Goal: Task Accomplishment & Management: Manage account settings

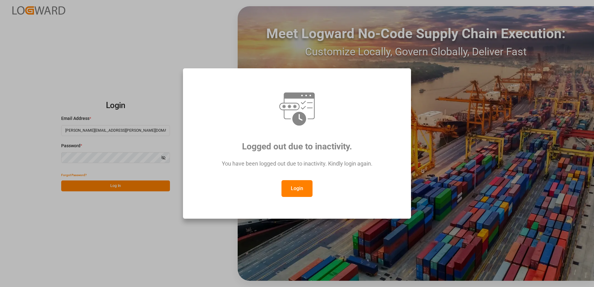
click at [294, 189] on button "Login" at bounding box center [296, 188] width 31 height 17
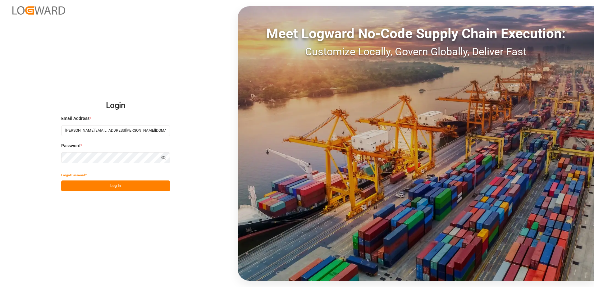
click at [125, 183] on button "Log In" at bounding box center [115, 185] width 109 height 11
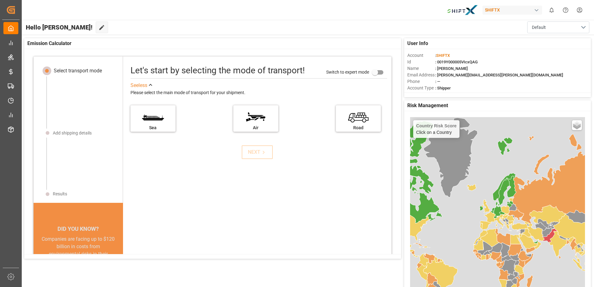
click at [582, 10] on html "Created by potrace 1.15, written by [PERSON_NAME] [DATE]-[DATE] Created by potr…" at bounding box center [297, 143] width 594 height 287
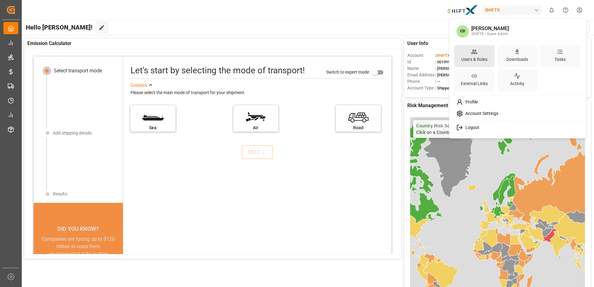
click at [484, 54] on div "Users & Roles" at bounding box center [474, 56] width 40 height 22
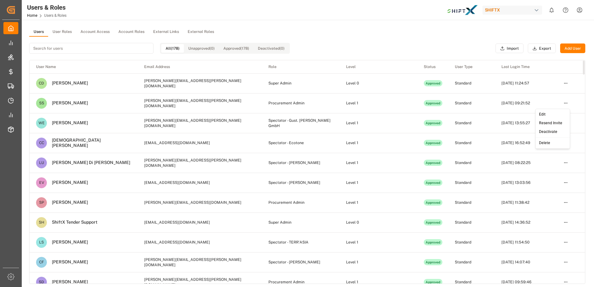
click at [569, 103] on html "Created by potrace 1.15, written by [PERSON_NAME] [DATE]-[DATE] Created by potr…" at bounding box center [297, 143] width 594 height 287
click at [550, 123] on div "Resend Invite" at bounding box center [553, 123] width 32 height 9
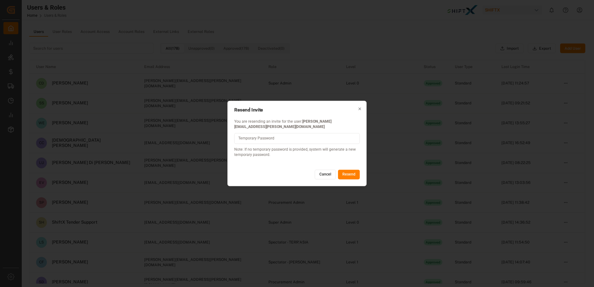
click at [334, 136] on input at bounding box center [296, 138] width 125 height 11
type input "S"
click at [352, 137] on input "shiftX@2025!" at bounding box center [296, 138] width 125 height 11
type input "shiftX@2025!"
click at [350, 172] on button "Resend" at bounding box center [349, 175] width 22 height 10
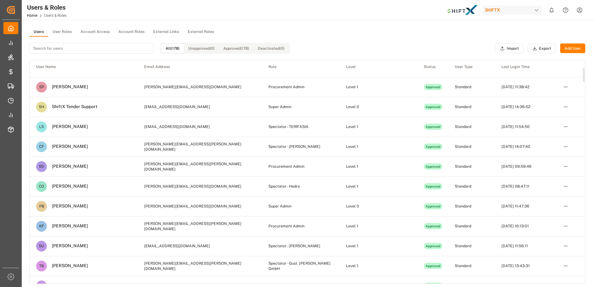
scroll to position [116, 0]
click at [99, 47] on input at bounding box center [91, 48] width 124 height 11
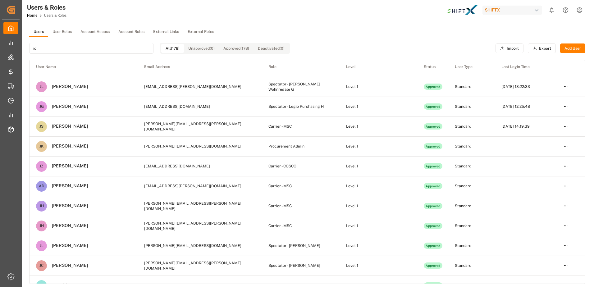
scroll to position [0, 0]
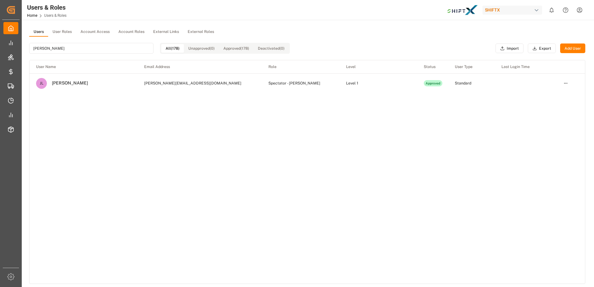
type input "[PERSON_NAME]"
click at [134, 165] on div "User Name Email Address Role Level Status User Type Last Login Time [PERSON_NAM…" at bounding box center [307, 171] width 555 height 223
click at [98, 47] on input "[PERSON_NAME]" at bounding box center [91, 48] width 124 height 11
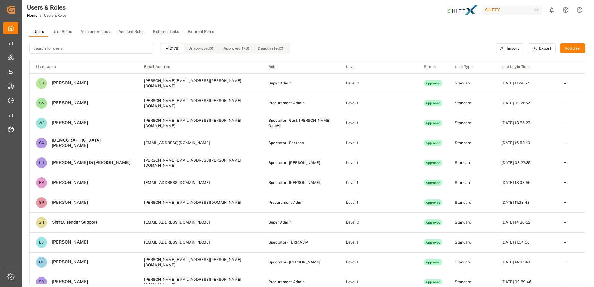
click at [575, 49] on button "Add User" at bounding box center [572, 48] width 25 height 10
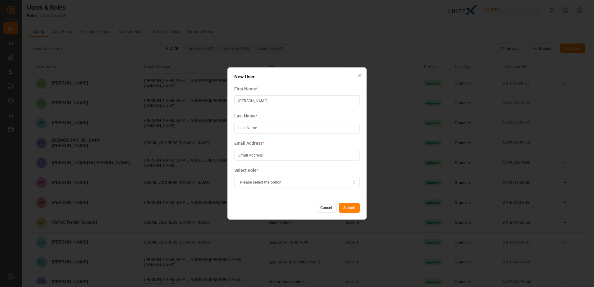
type input "[PERSON_NAME][EMAIL_ADDRESS][DOMAIN_NAME]"
click at [273, 157] on input at bounding box center [296, 155] width 125 height 11
type input "[PERSON_NAME].[PERSON_NAME]"
click at [261, 102] on input "[PERSON_NAME][EMAIL_ADDRESS][DOMAIN_NAME]" at bounding box center [296, 100] width 125 height 11
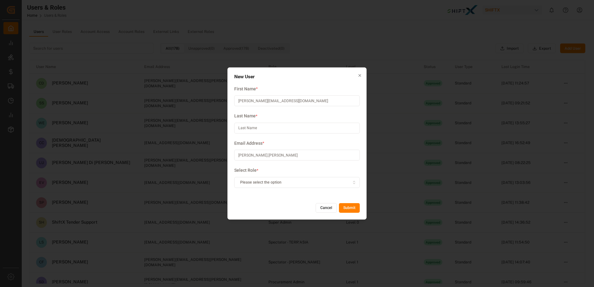
click at [261, 102] on input "[PERSON_NAME][EMAIL_ADDRESS][DOMAIN_NAME]" at bounding box center [296, 100] width 125 height 11
type input "[PERSON_NAME]"
type input "Lai"
click at [298, 180] on div "Please select the option" at bounding box center [297, 183] width 123 height 6
type input "bo"
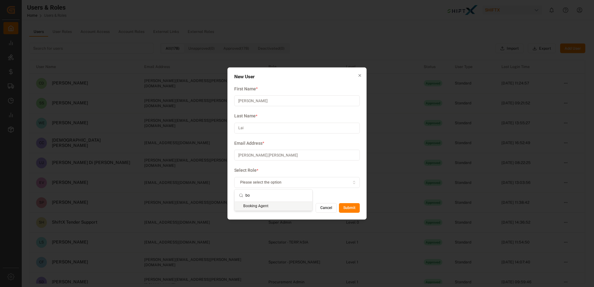
click at [267, 208] on div "Booking Agent" at bounding box center [274, 206] width 78 height 9
click at [249, 99] on input "[PERSON_NAME]" at bounding box center [296, 100] width 125 height 11
click at [238, 159] on input "[PERSON_NAME].[PERSON_NAME]" at bounding box center [296, 155] width 125 height 11
click at [258, 156] on input "[PERSON_NAME].[PERSON_NAME]" at bounding box center [296, 155] width 125 height 11
type input "[PERSON_NAME][EMAIL_ADDRESS][PERSON_NAME][DOMAIN_NAME]"
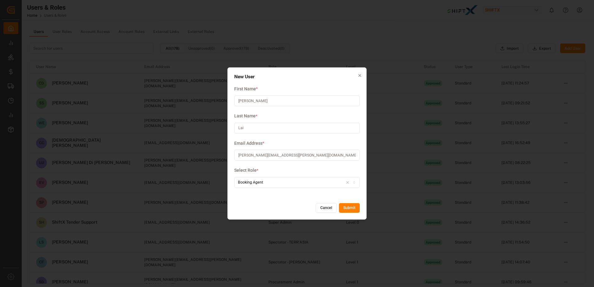
click at [353, 207] on button "Submit" at bounding box center [349, 208] width 21 height 10
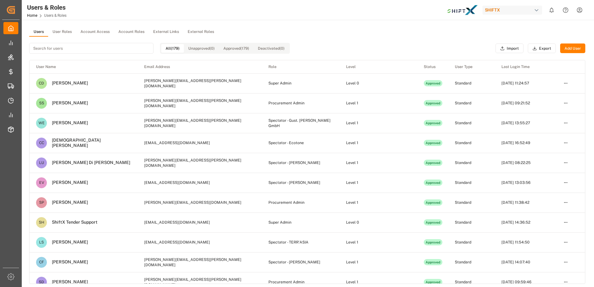
click at [125, 46] on input at bounding box center [91, 48] width 124 height 11
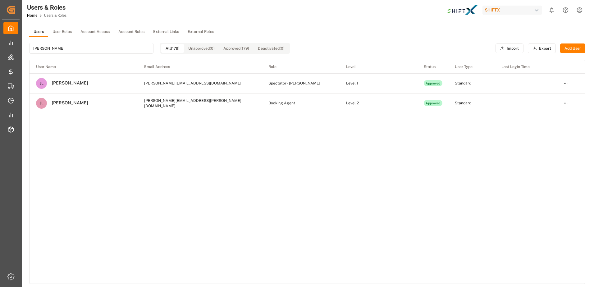
type input "[PERSON_NAME]"
click at [65, 101] on div "[PERSON_NAME]" at bounding box center [67, 103] width 41 height 6
click at [59, 104] on div "[PERSON_NAME]" at bounding box center [67, 103] width 41 height 6
click at [563, 105] on html "Created by potrace 1.15, written by [PERSON_NAME] [DATE]-[DATE] Created by potr…" at bounding box center [297, 143] width 594 height 287
click at [551, 112] on div "Edit" at bounding box center [553, 114] width 32 height 9
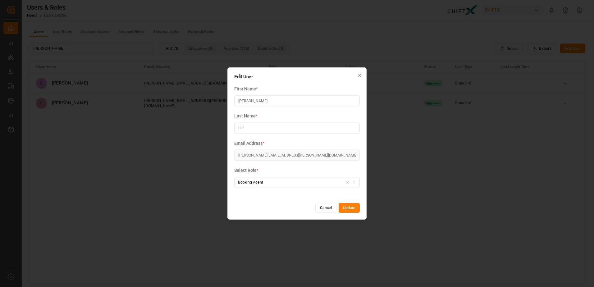
drag, startPoint x: 357, startPoint y: 74, endPoint x: 362, endPoint y: 74, distance: 5.9
click at [362, 74] on div "Edit User First Name * [PERSON_NAME] Last Name * [PERSON_NAME] Address * [PERSO…" at bounding box center [296, 143] width 139 height 152
click at [362, 74] on icon "button" at bounding box center [360, 75] width 4 height 4
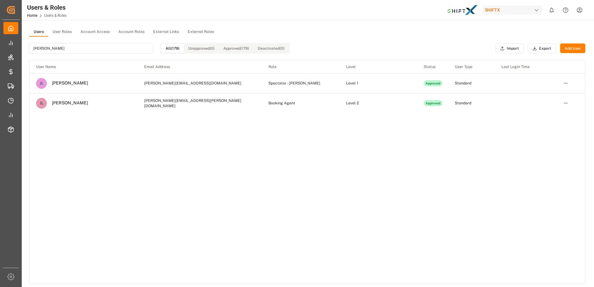
click at [64, 33] on button "User Roles" at bounding box center [62, 31] width 28 height 9
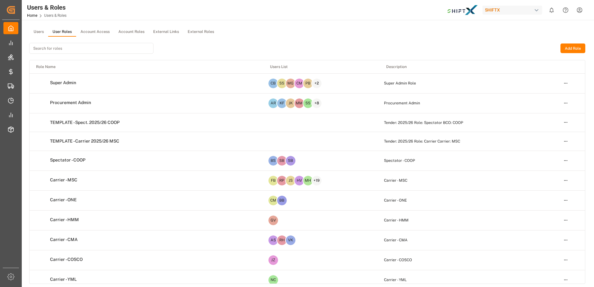
click at [96, 29] on button "Account Access" at bounding box center [95, 31] width 38 height 9
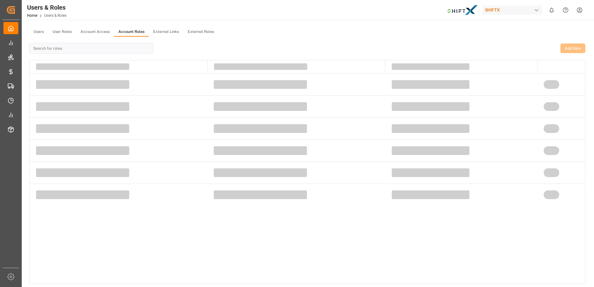
click at [130, 30] on button "Account Roles" at bounding box center [131, 31] width 35 height 9
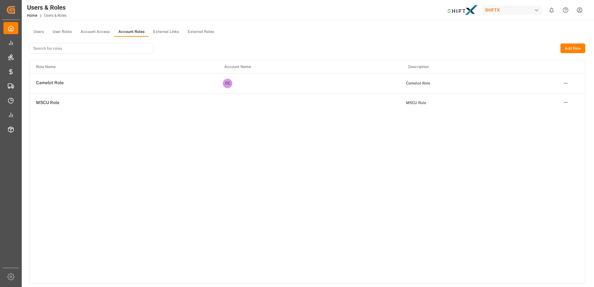
click at [173, 30] on button "External Links" at bounding box center [166, 31] width 34 height 9
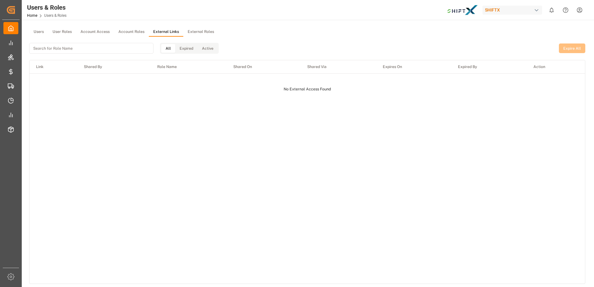
click at [200, 29] on button "External Roles" at bounding box center [200, 31] width 35 height 9
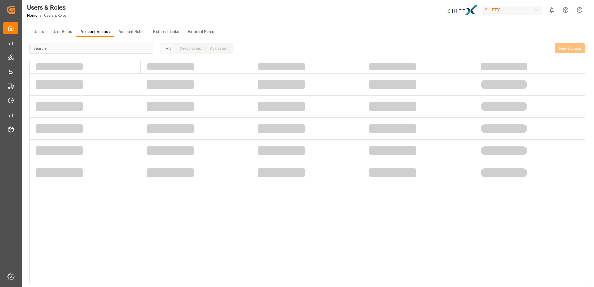
click at [97, 30] on button "Account Access" at bounding box center [95, 31] width 38 height 9
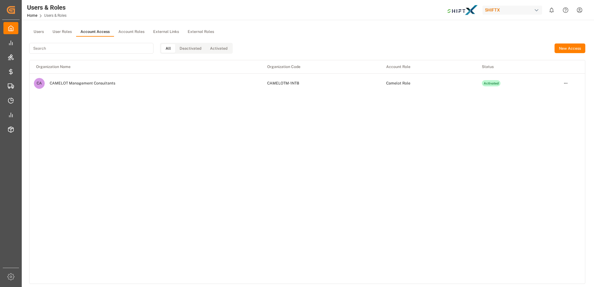
click at [66, 30] on button "User Roles" at bounding box center [62, 31] width 28 height 9
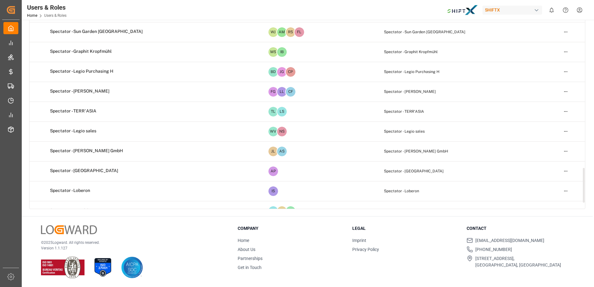
scroll to position [1203, 0]
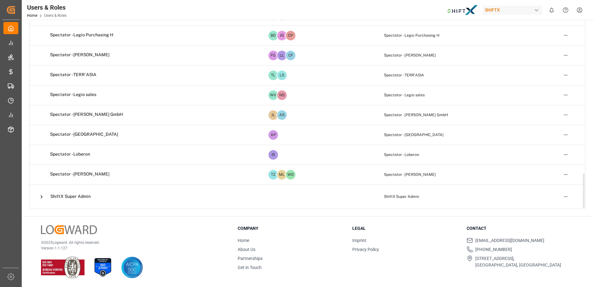
click at [39, 195] on icon at bounding box center [41, 197] width 7 height 7
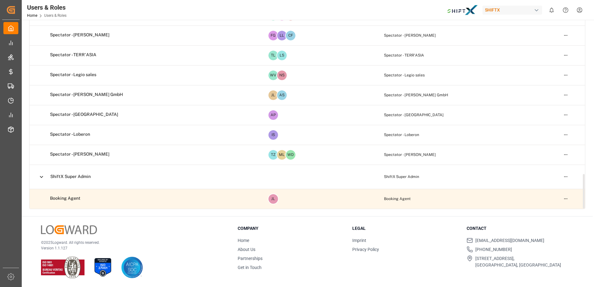
click at [389, 201] on td "Booking Agent" at bounding box center [468, 199] width 177 height 20
click at [569, 199] on html "Created by potrace 1.15, written by [PERSON_NAME] [DATE]-[DATE] Created by potr…" at bounding box center [297, 143] width 594 height 287
click at [548, 213] on div "Edit" at bounding box center [553, 210] width 32 height 9
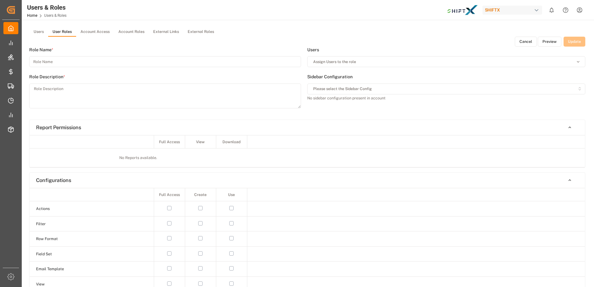
type input "Booking Agent"
type textarea "Booking Agent"
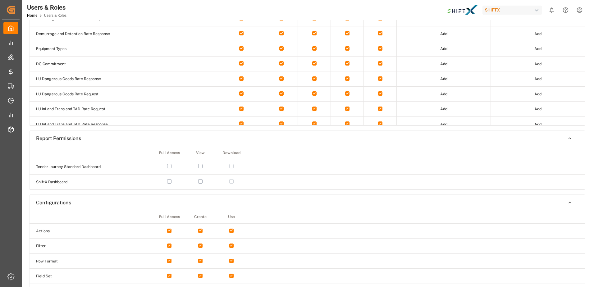
scroll to position [196, 0]
